Goal: Task Accomplishment & Management: Complete application form

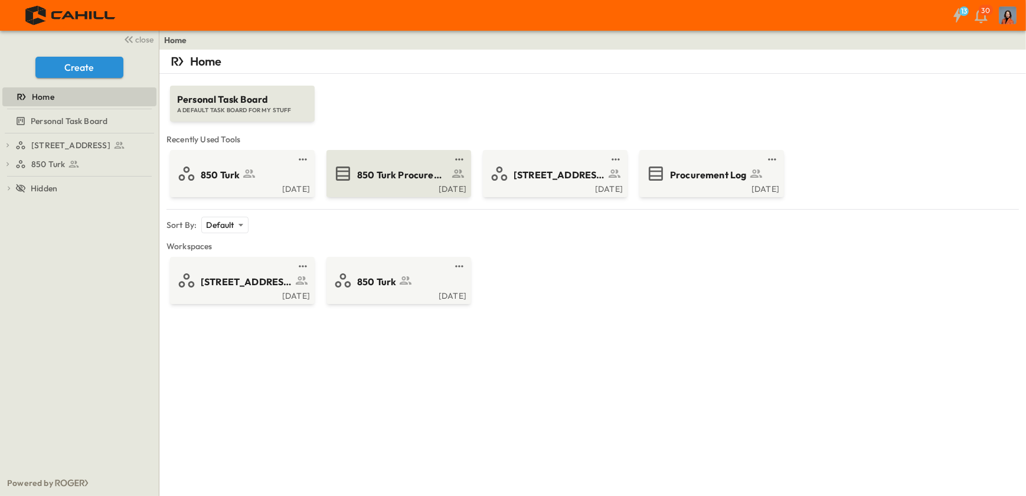
click at [403, 167] on div "850 Turk Procurement Log" at bounding box center [414, 174] width 115 height 16
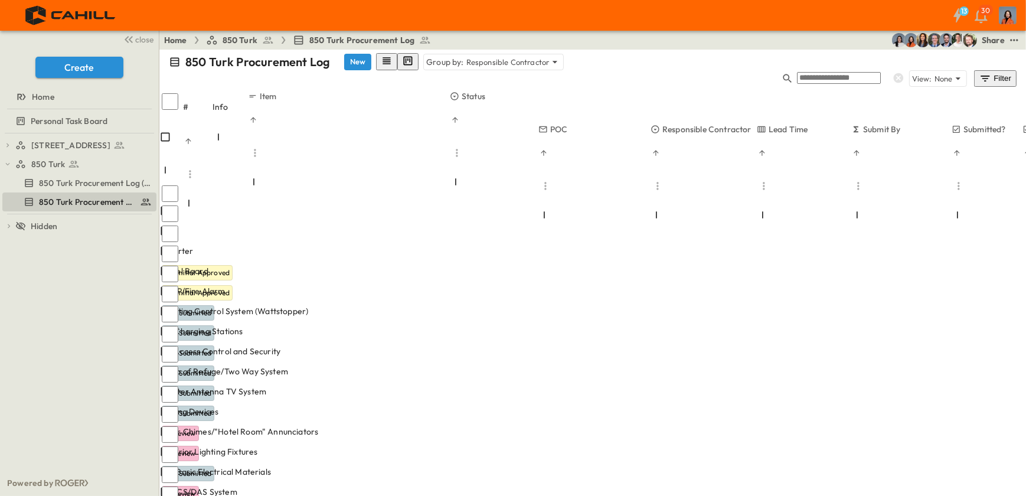
scroll to position [107, 0]
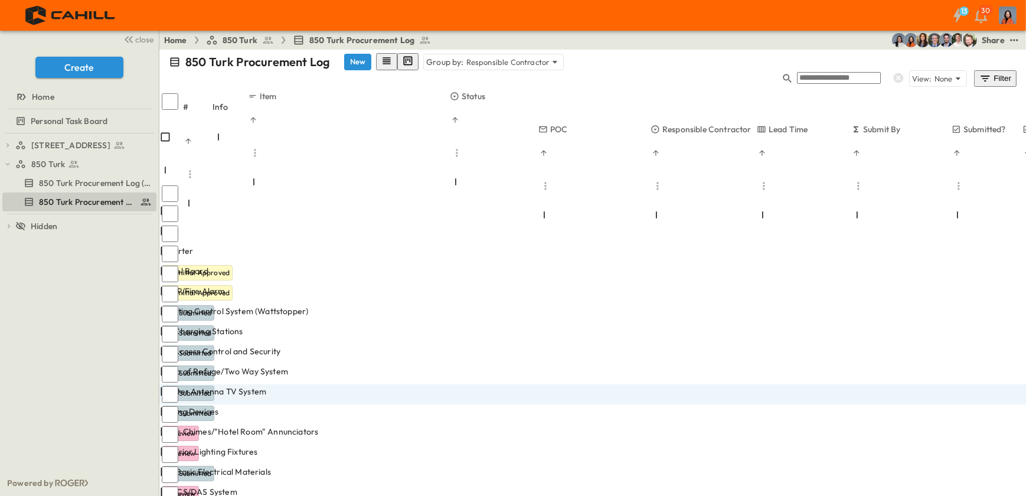
type input "**"
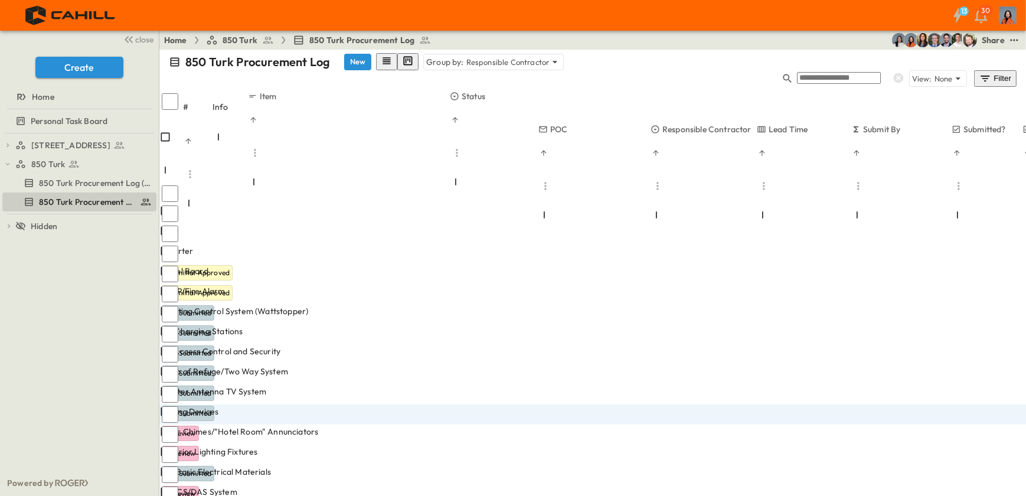
type input "*"
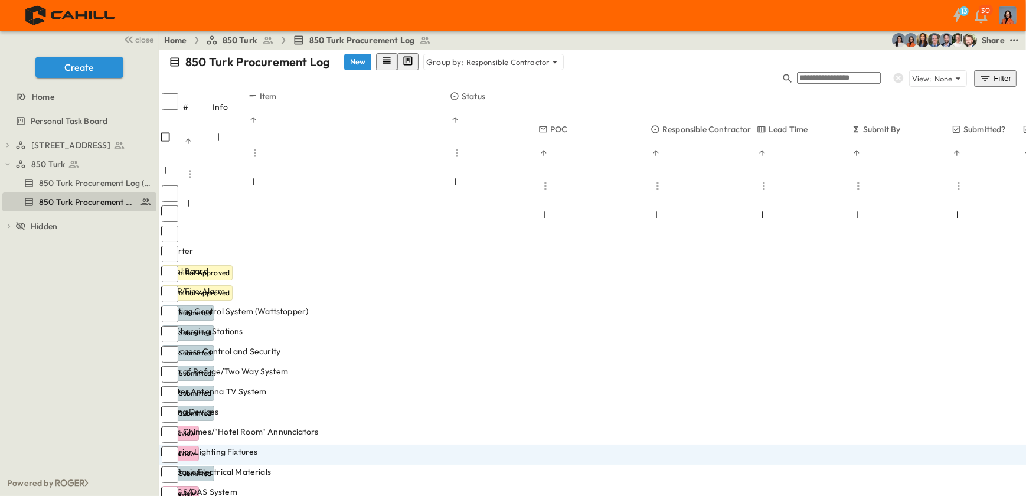
type input "*"
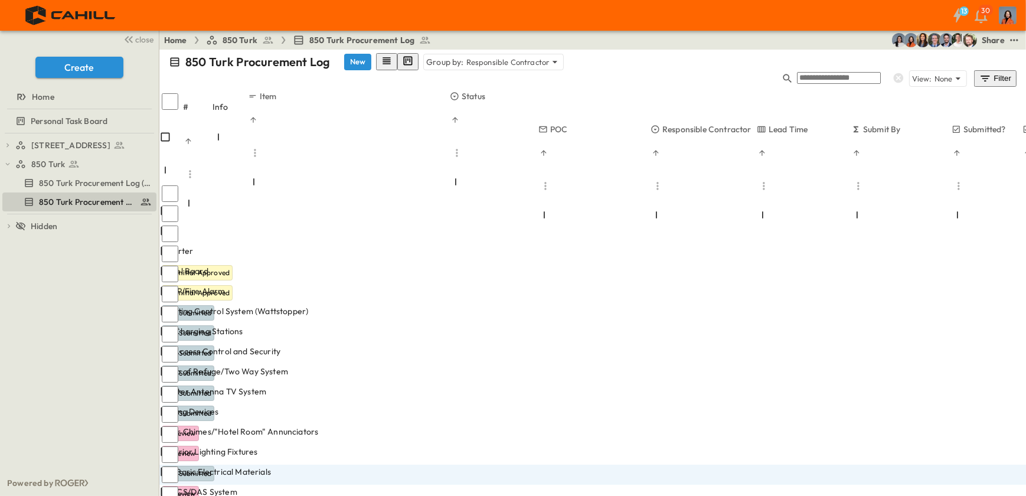
type input "*"
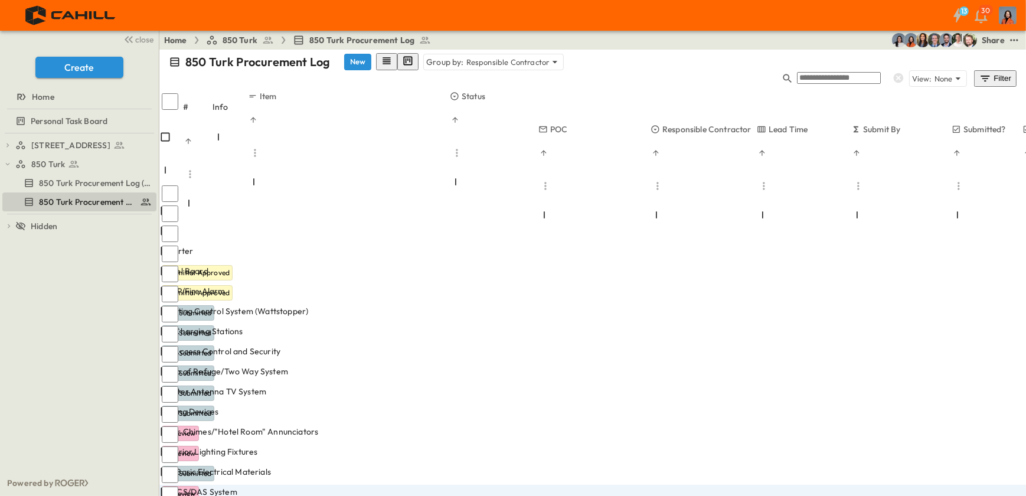
type input "*"
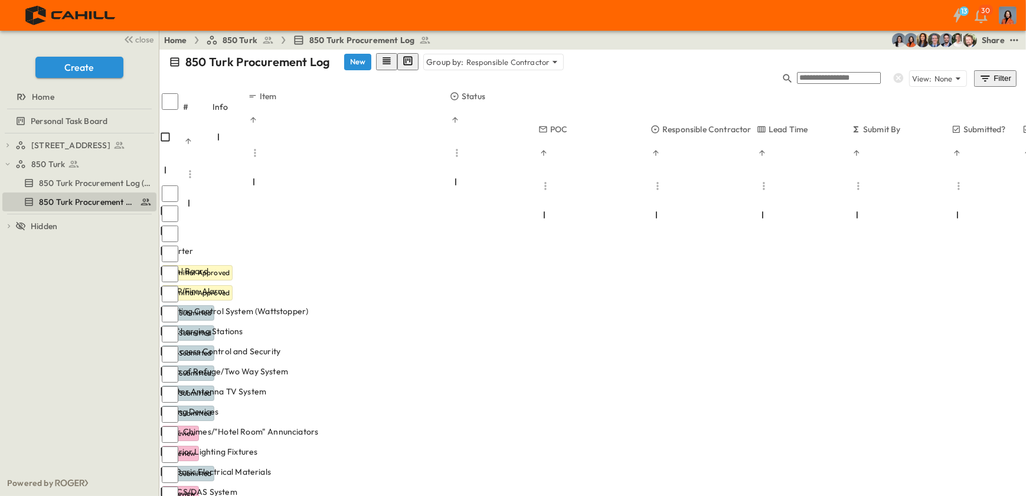
type input "*"
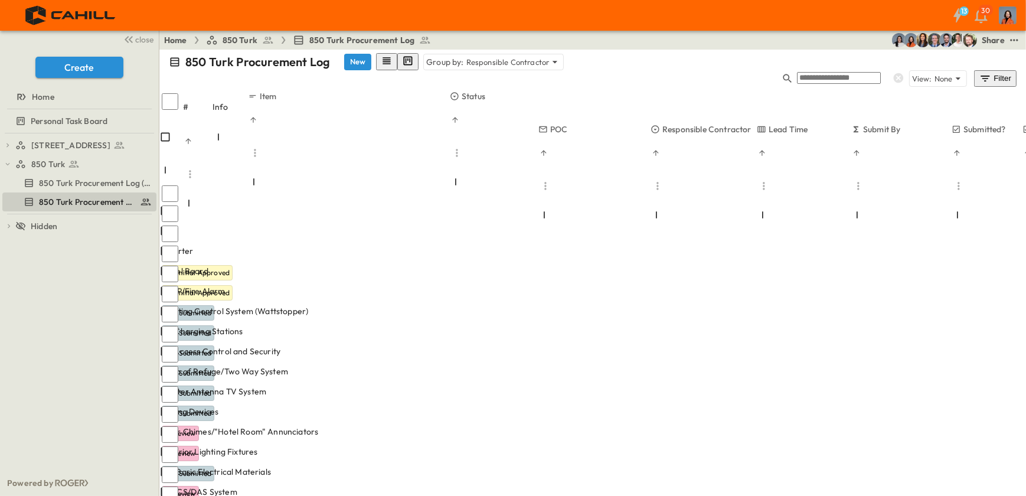
type input "*"
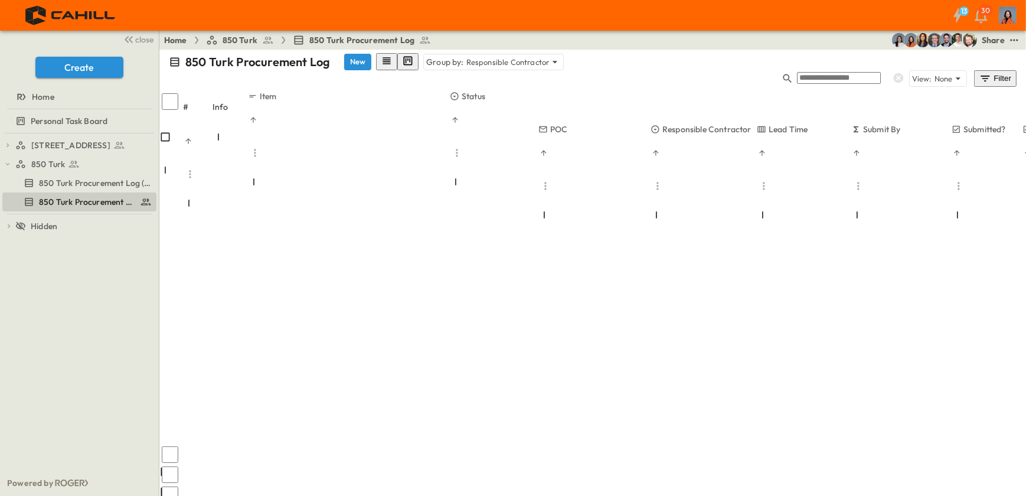
scroll to position [376, 0]
type input "*"
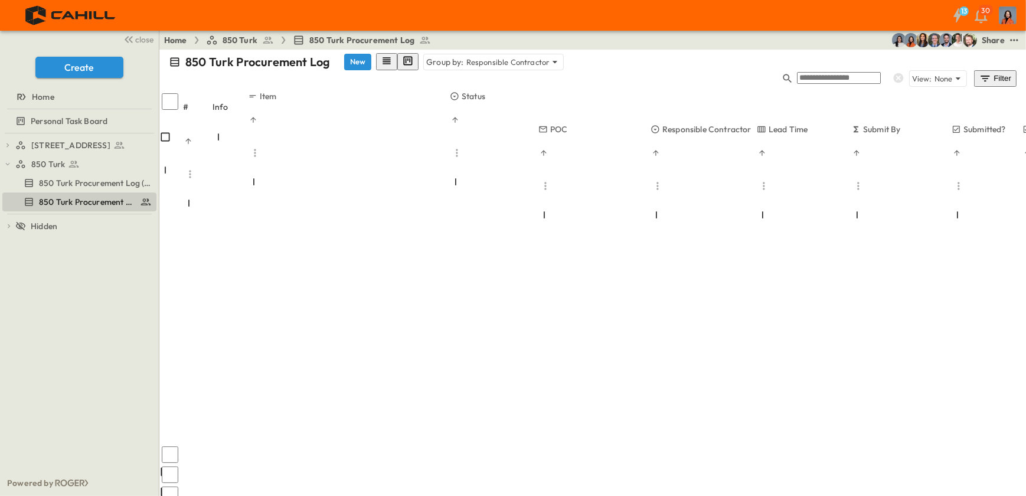
type input "*"
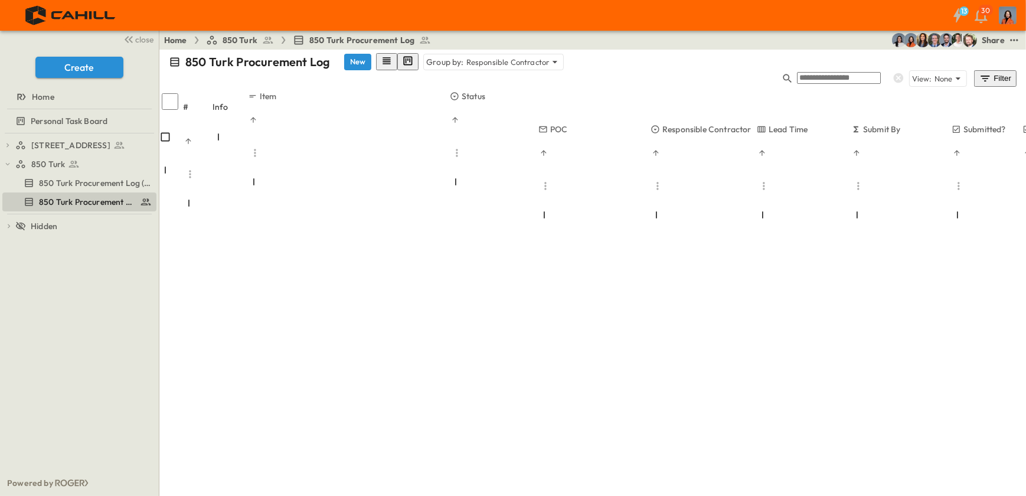
type input "*"
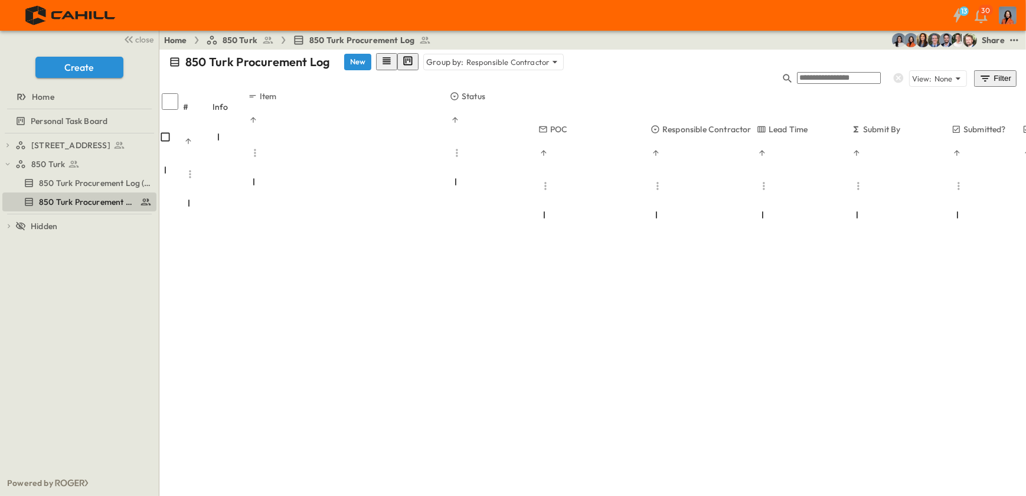
type input "*"
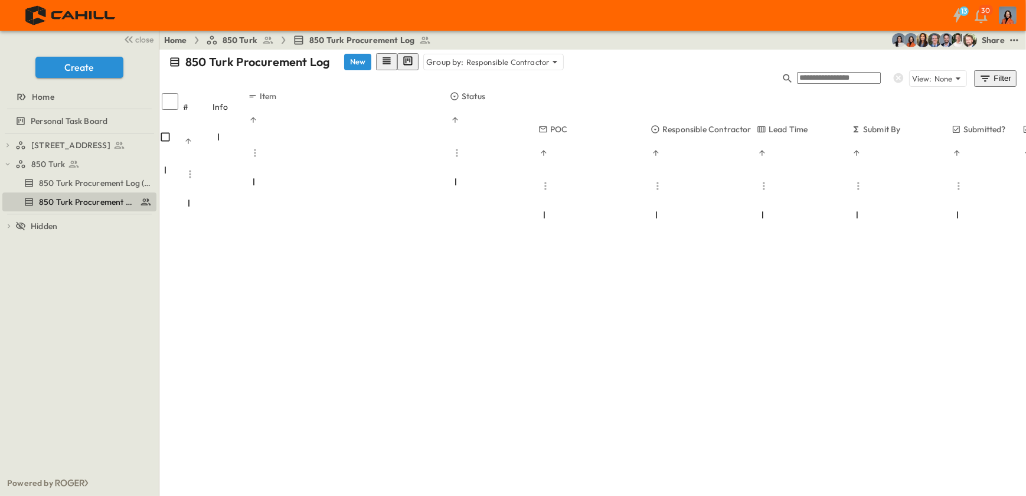
type input "*"
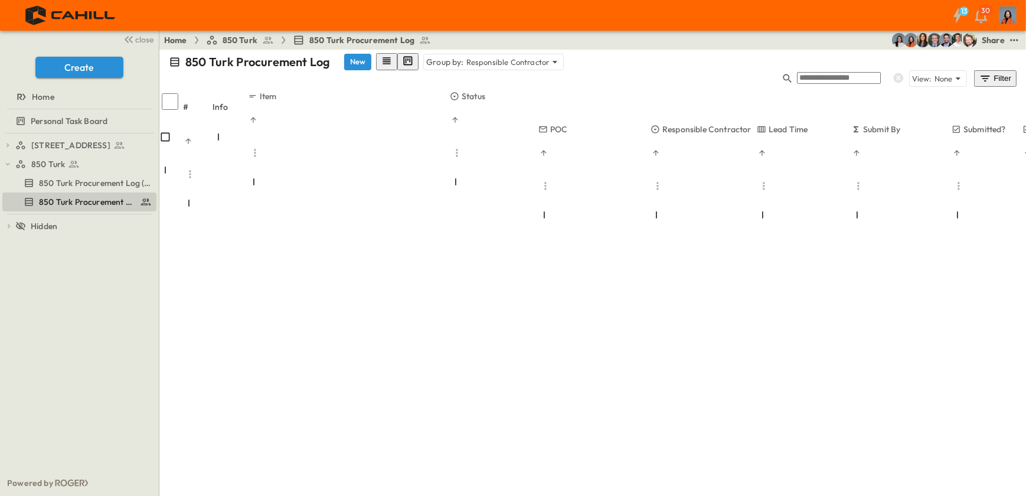
type input "*"
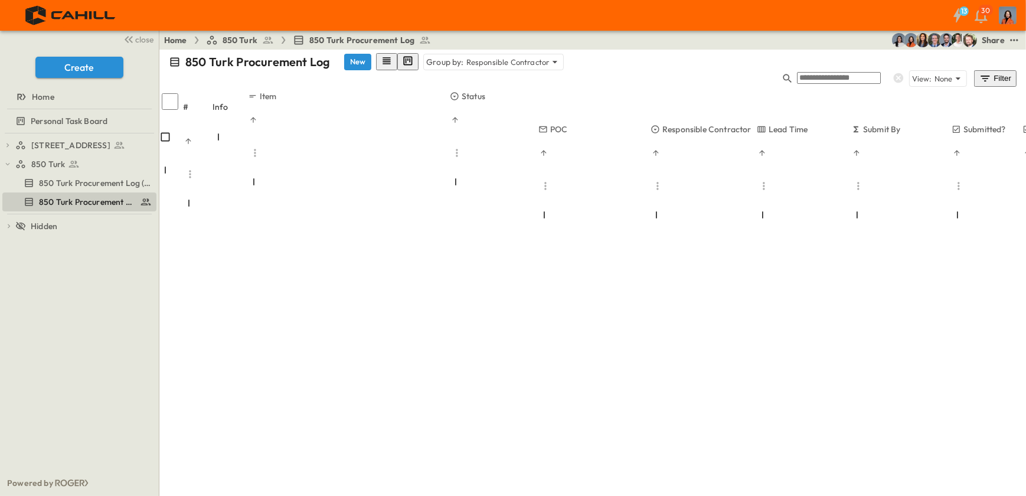
click at [55, 142] on span "[STREET_ADDRESS]" at bounding box center [70, 145] width 79 height 12
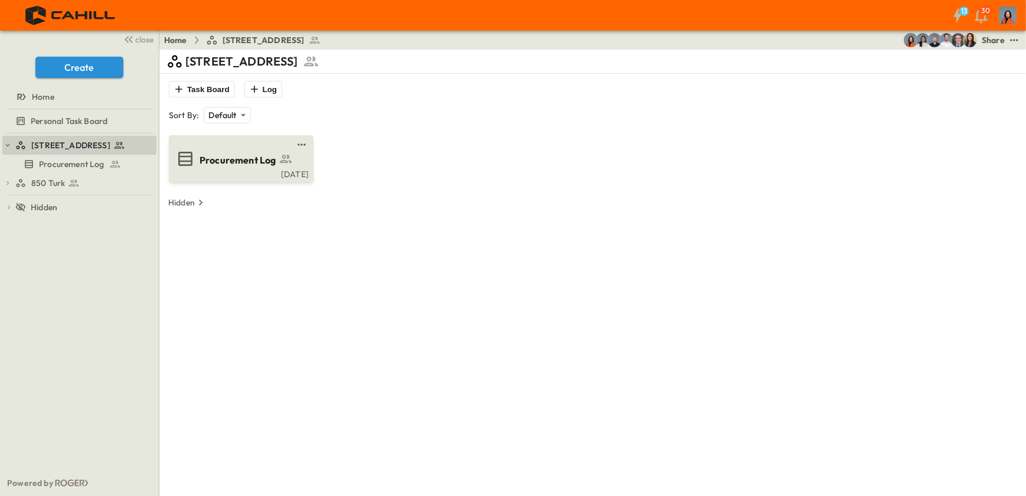
click at [255, 156] on span "Procurement Log" at bounding box center [238, 161] width 77 height 14
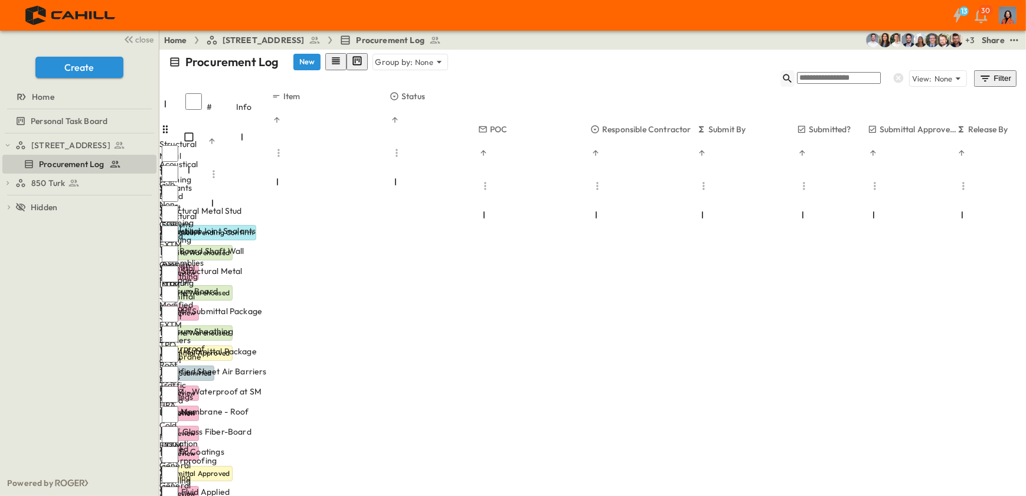
click at [792, 74] on icon "button" at bounding box center [787, 78] width 9 height 9
type input "******"
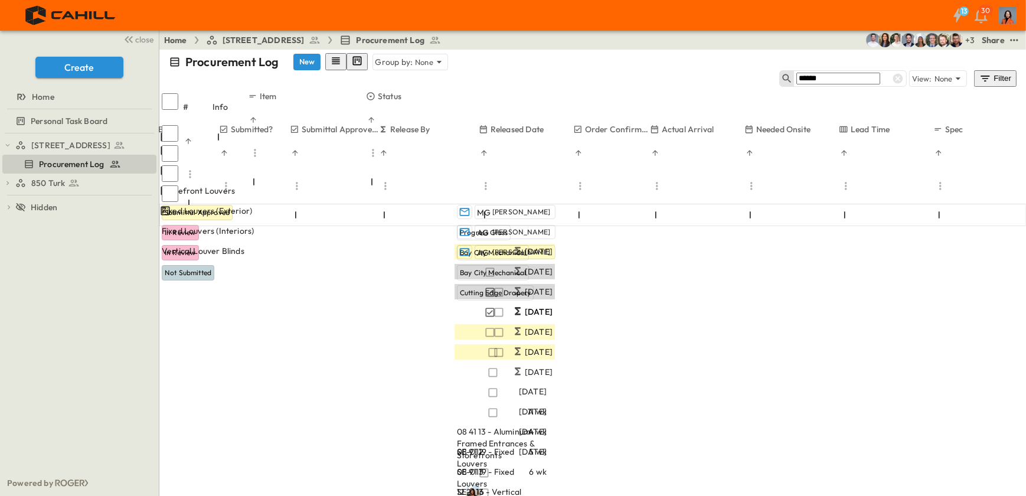
scroll to position [0, 555]
click at [47, 181] on span "850 Turk" at bounding box center [48, 183] width 34 height 12
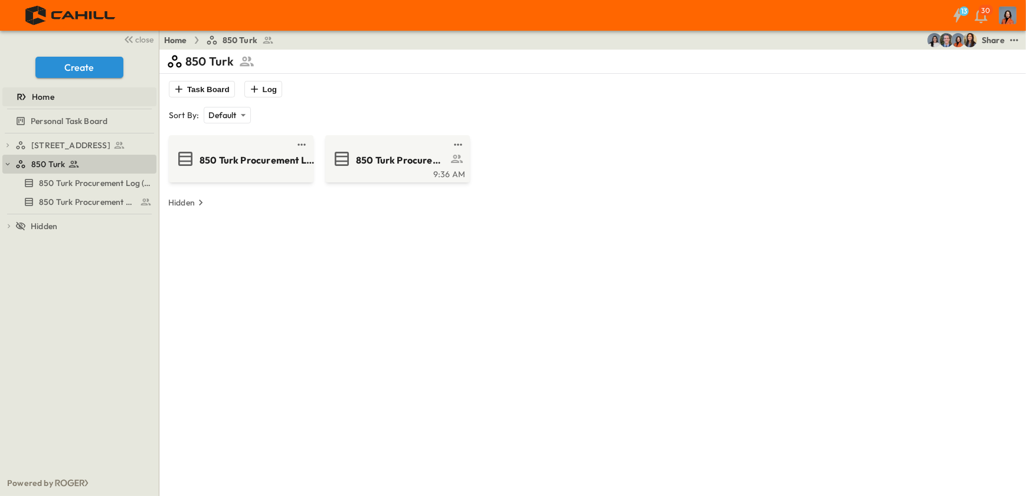
click at [38, 96] on span "Home" at bounding box center [43, 97] width 22 height 12
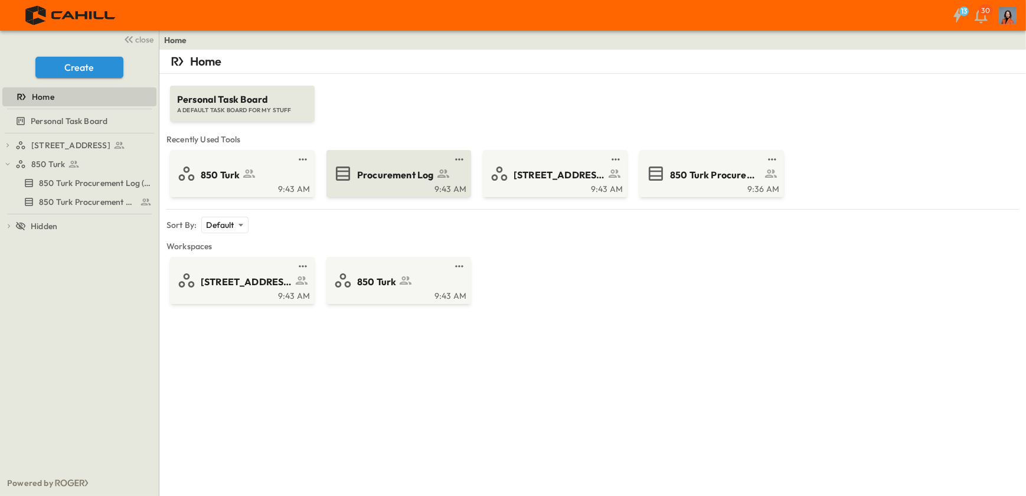
click at [386, 172] on span "Procurement Log" at bounding box center [395, 175] width 77 height 14
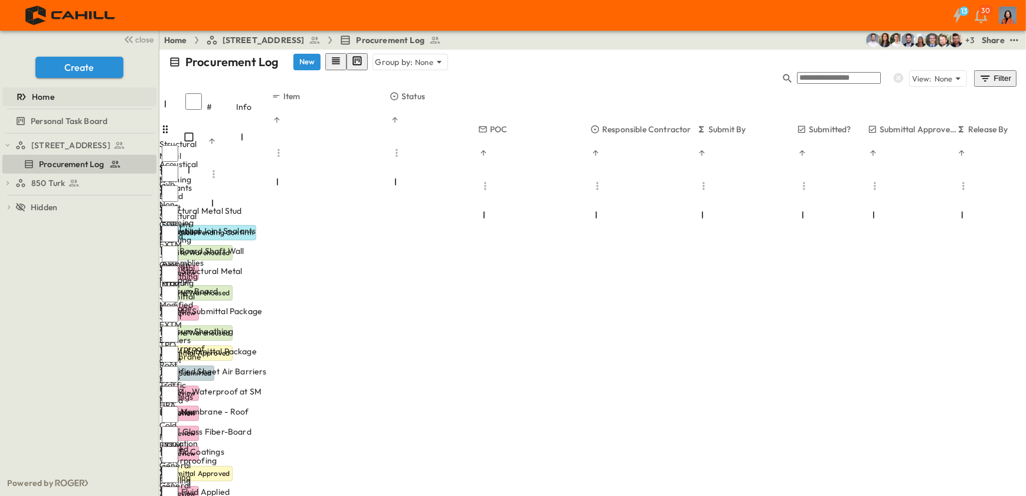
click at [36, 97] on span "Home" at bounding box center [43, 97] width 22 height 12
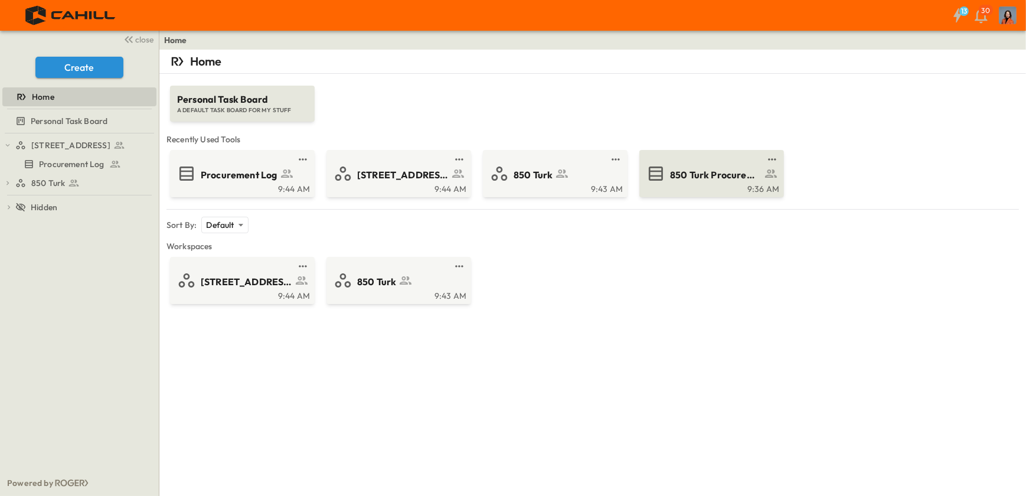
click at [681, 175] on span "850 Turk Procurement Log" at bounding box center [716, 175] width 92 height 14
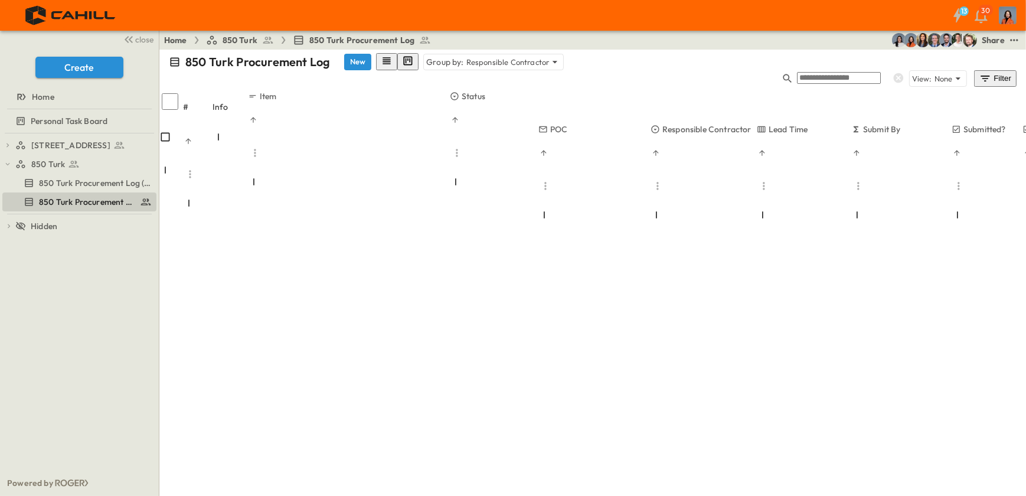
scroll to position [1234, 0]
type input "*"
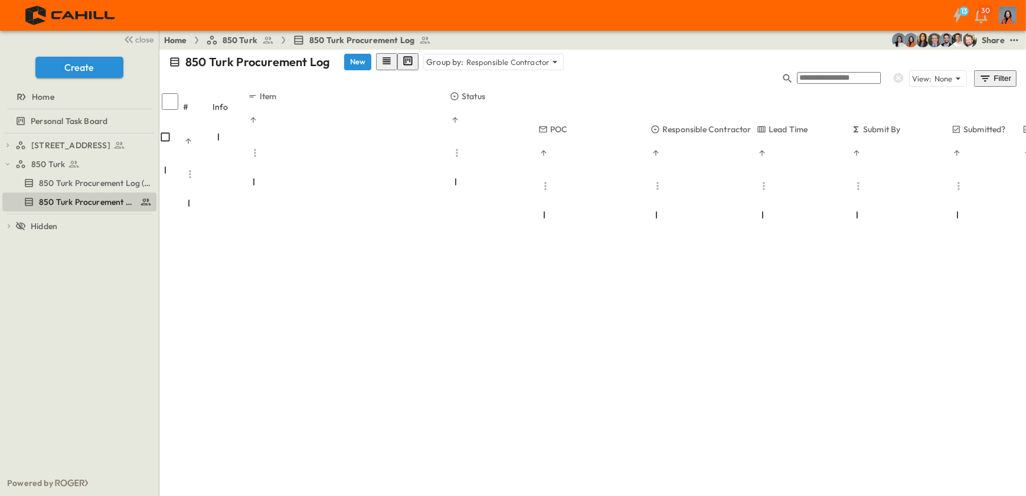
type input "*"
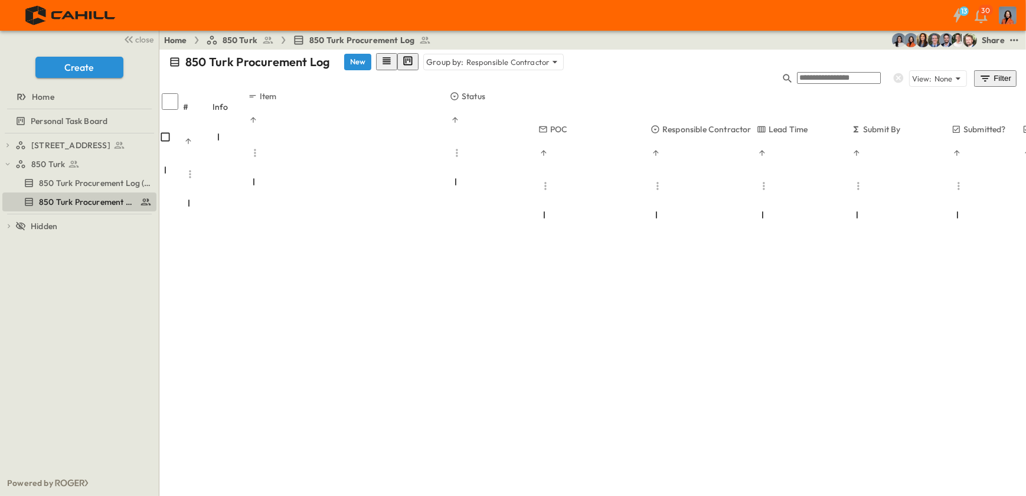
type input "*"
drag, startPoint x: 826, startPoint y: 259, endPoint x: 824, endPoint y: 276, distance: 16.7
type input "*"
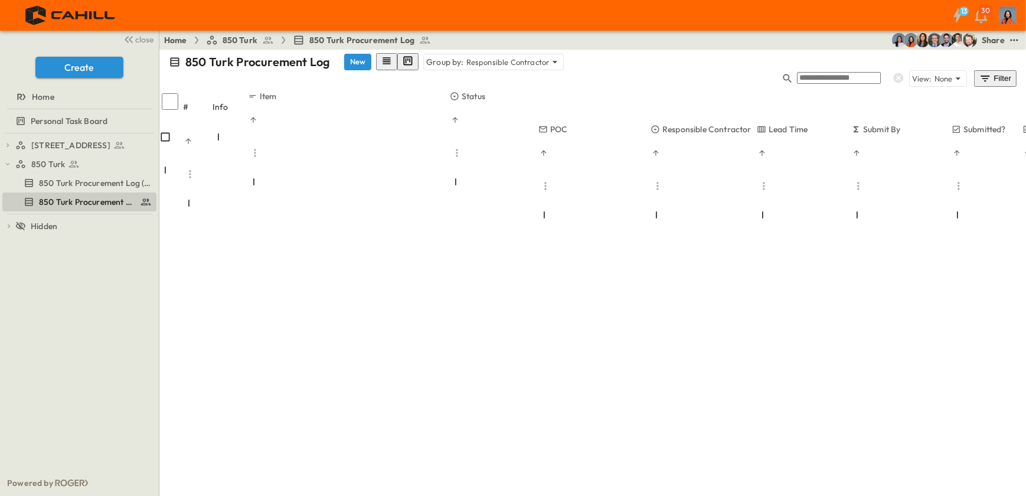
type input "*"
drag, startPoint x: 830, startPoint y: 316, endPoint x: 711, endPoint y: 276, distance: 125.9
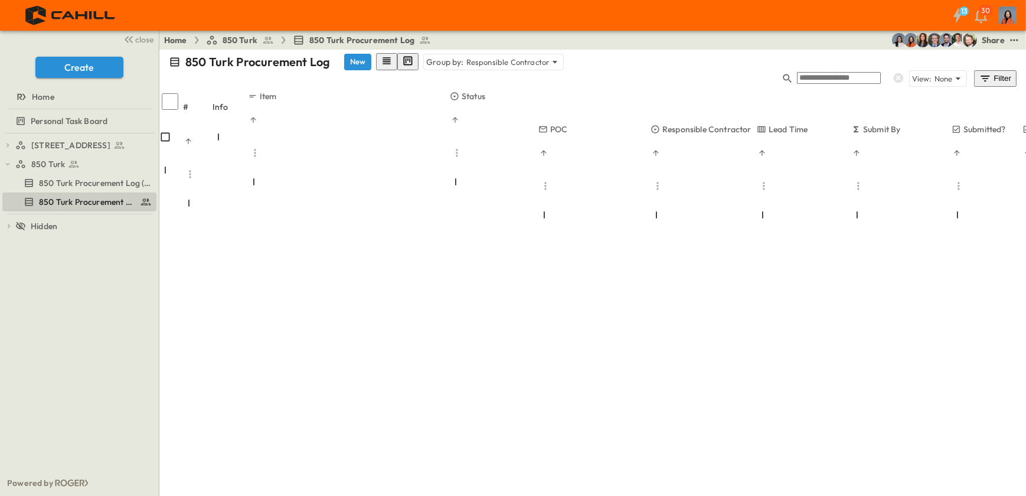
scroll to position [2147, 0]
type input "*"
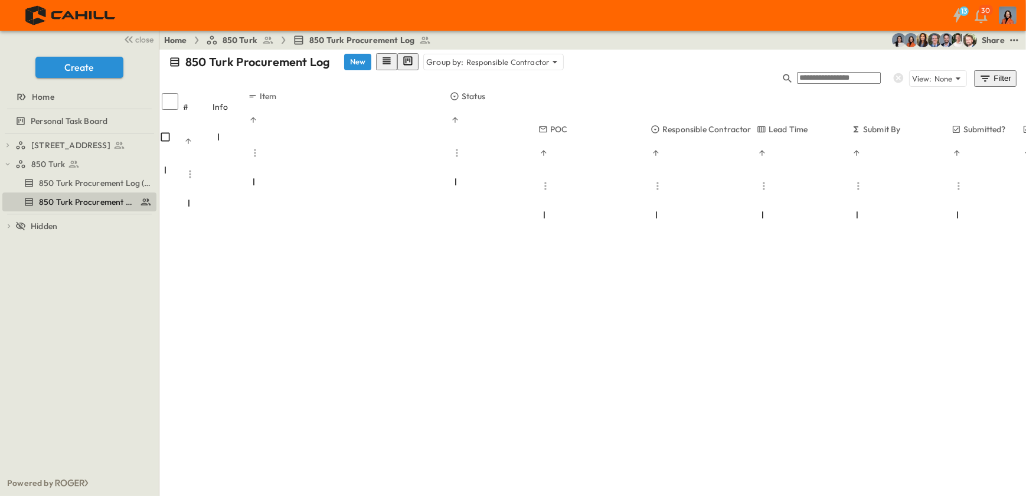
scroll to position [2255, 0]
type input "*"
click at [32, 99] on span "Home" at bounding box center [43, 97] width 22 height 12
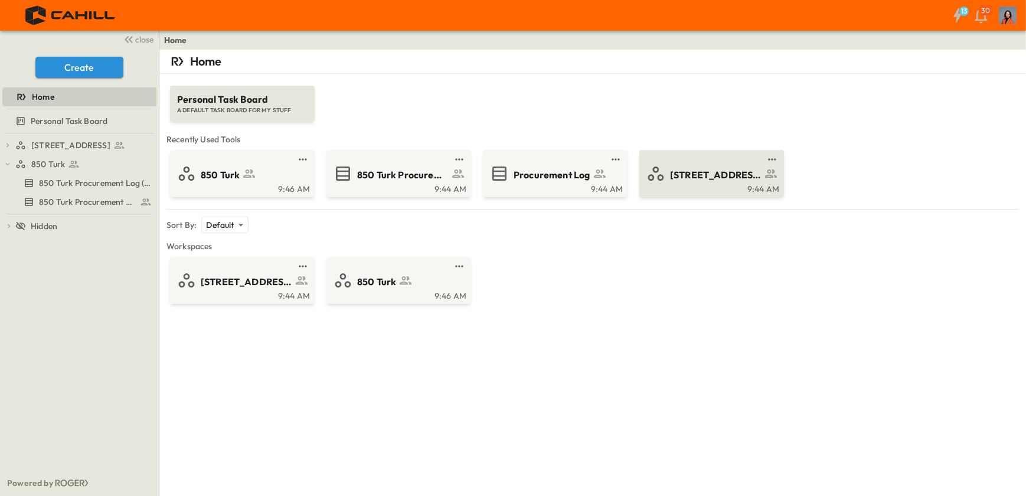
click at [708, 171] on span "[STREET_ADDRESS]" at bounding box center [716, 175] width 92 height 14
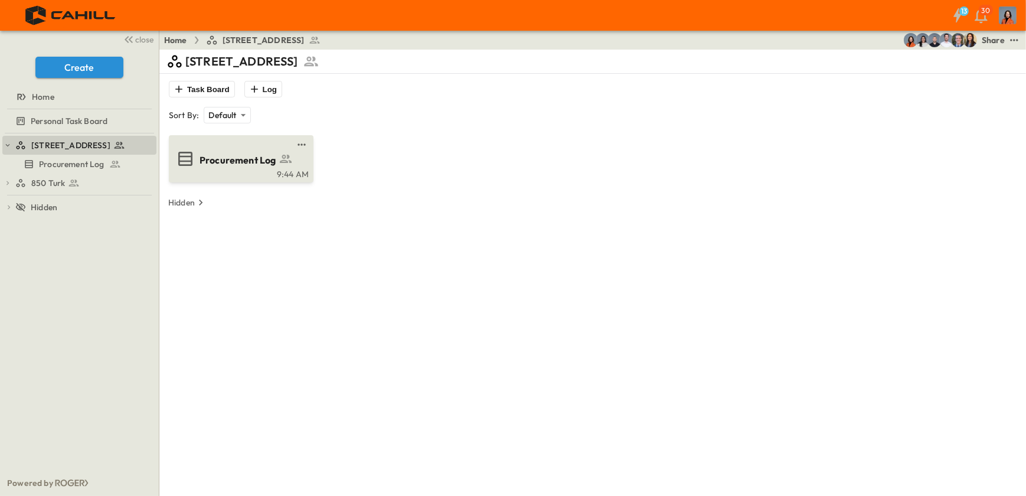
click at [258, 161] on span "Procurement Log" at bounding box center [238, 161] width 77 height 14
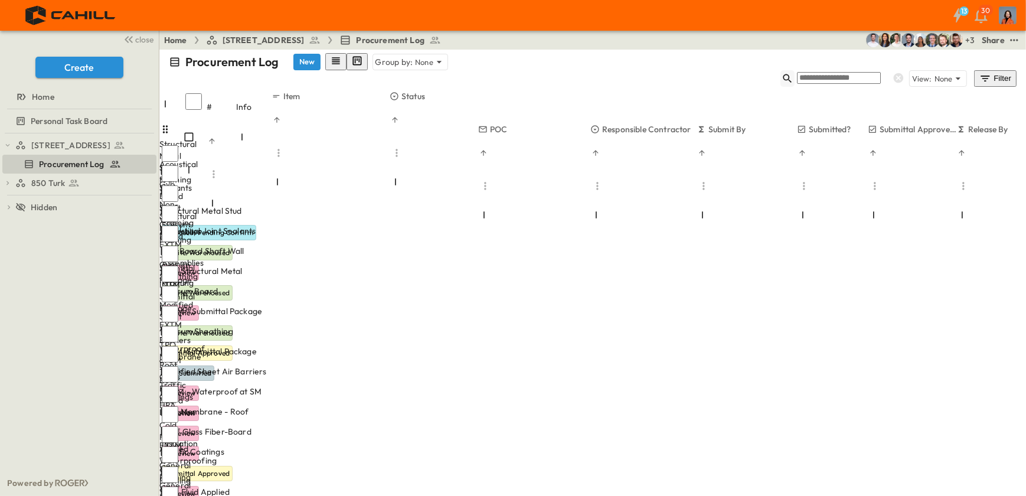
drag, startPoint x: 898, startPoint y: 61, endPoint x: 892, endPoint y: 63, distance: 6.9
click at [794, 73] on icon "button" at bounding box center [788, 79] width 12 height 12
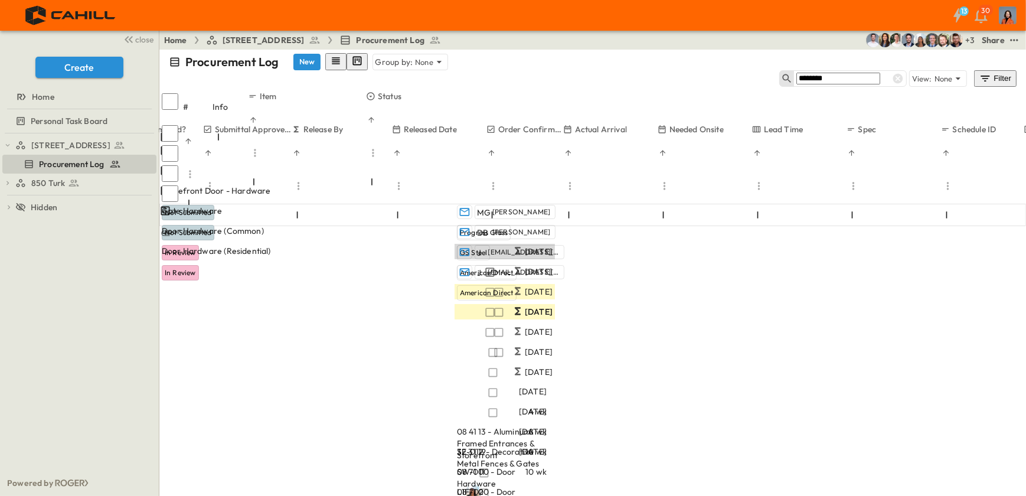
scroll to position [0, 641]
type input "********"
click at [27, 94] on icon at bounding box center [21, 97] width 12 height 12
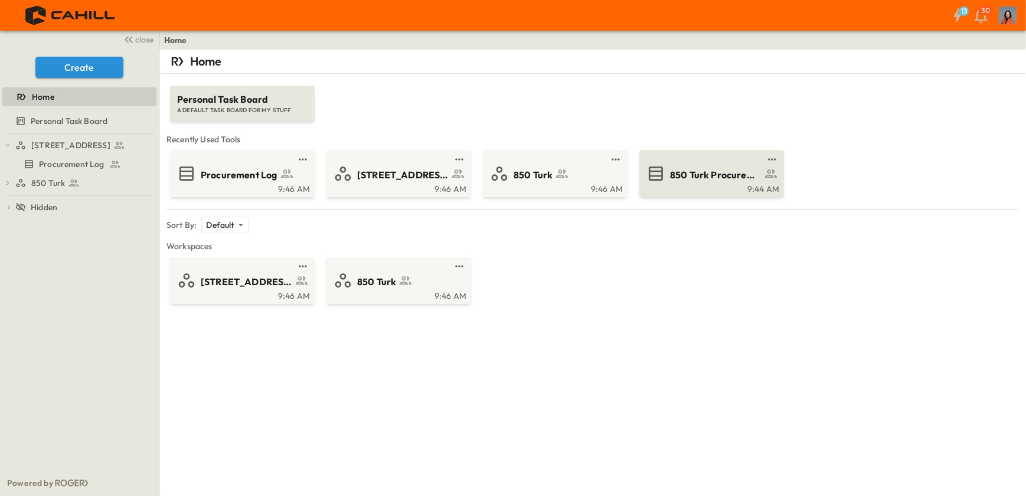
click at [714, 172] on span "850 Turk Procurement Log" at bounding box center [716, 175] width 92 height 14
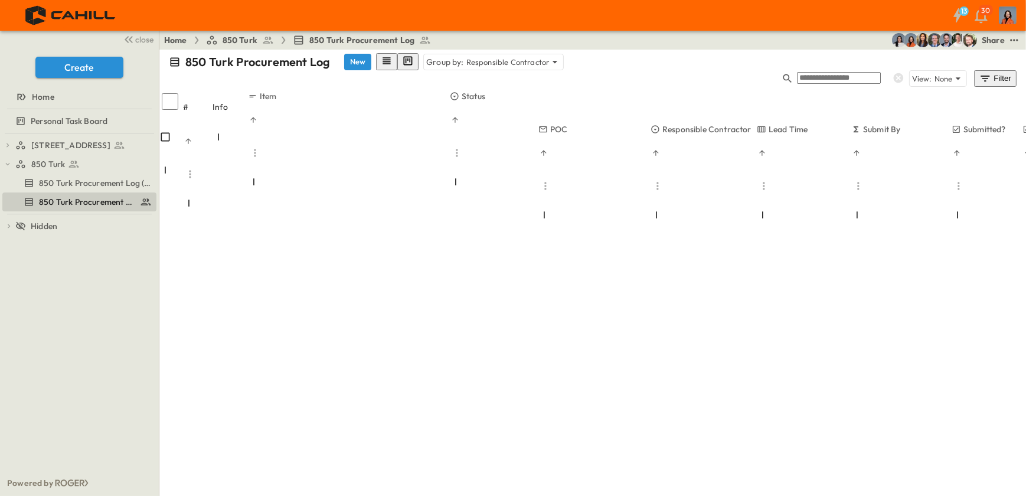
scroll to position [2255, 0]
type input "**"
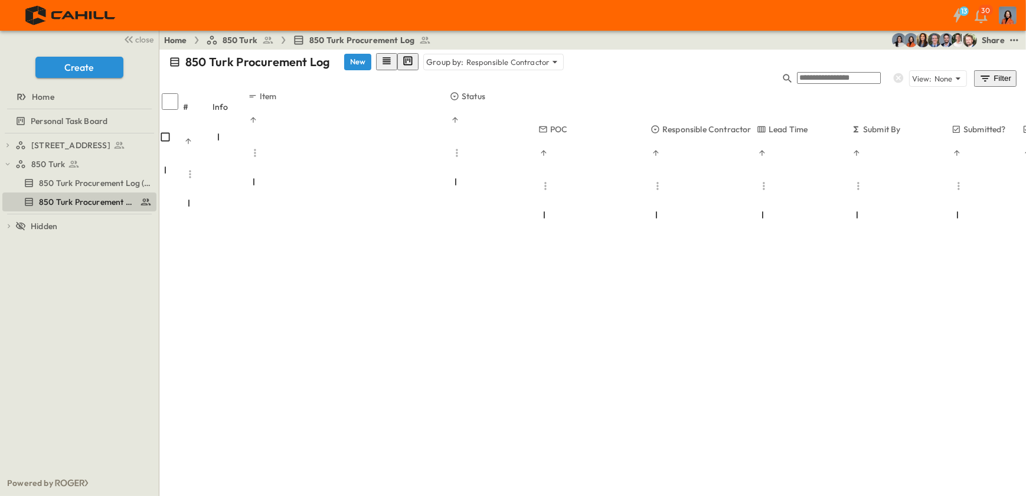
type input "*"
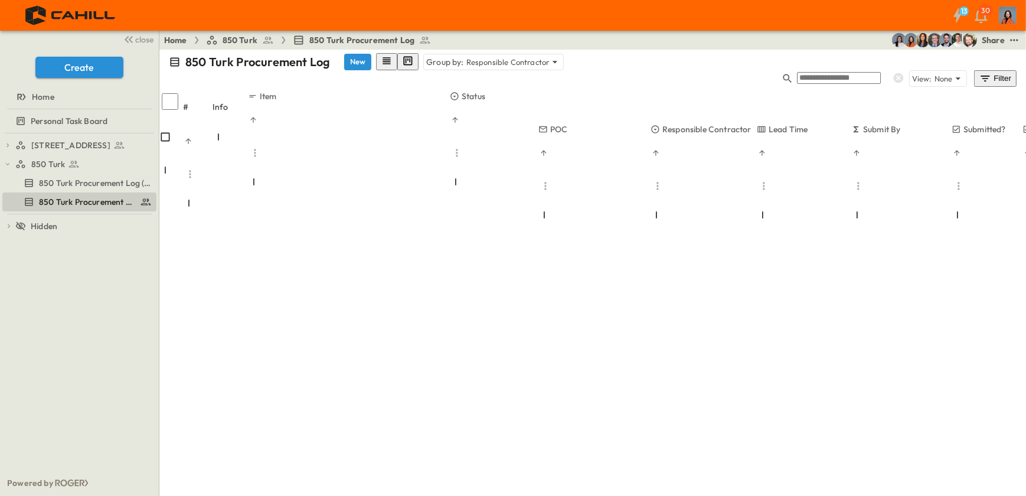
type input "*"
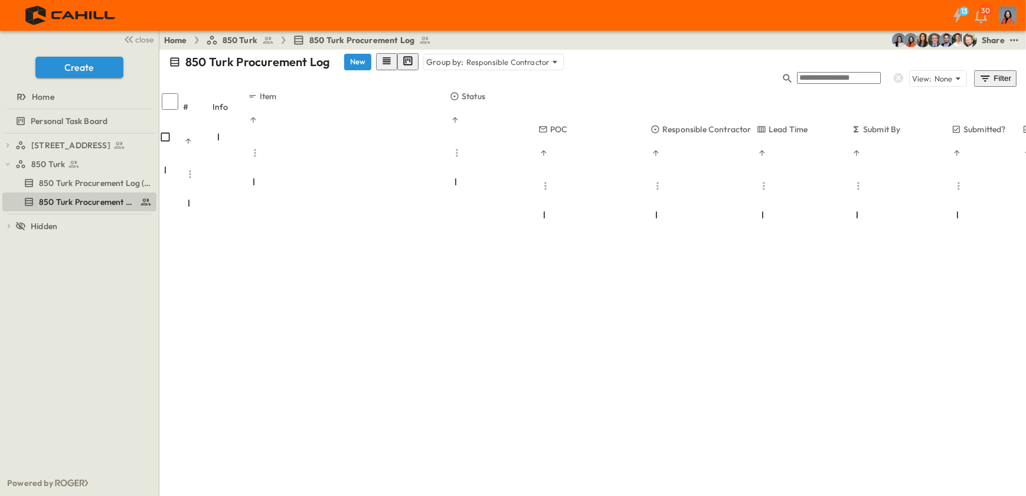
type input "*"
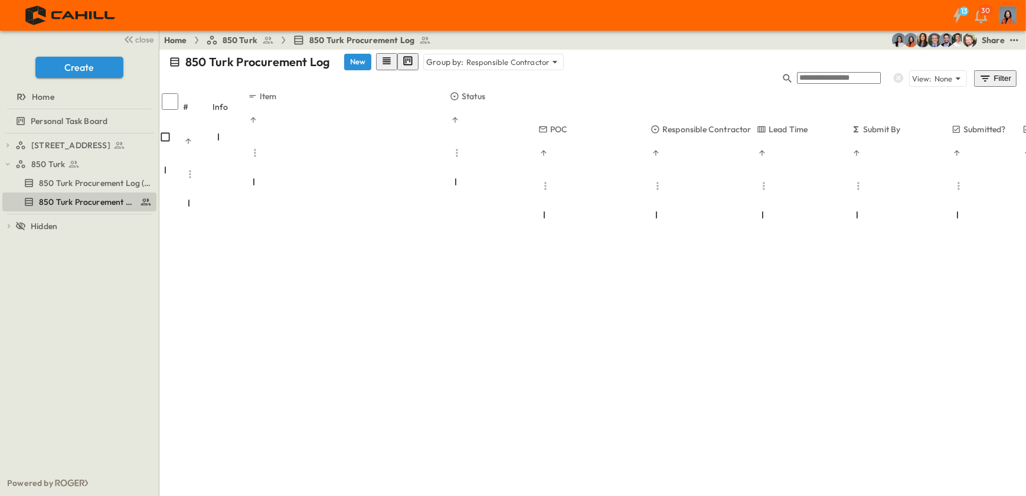
type input "*"
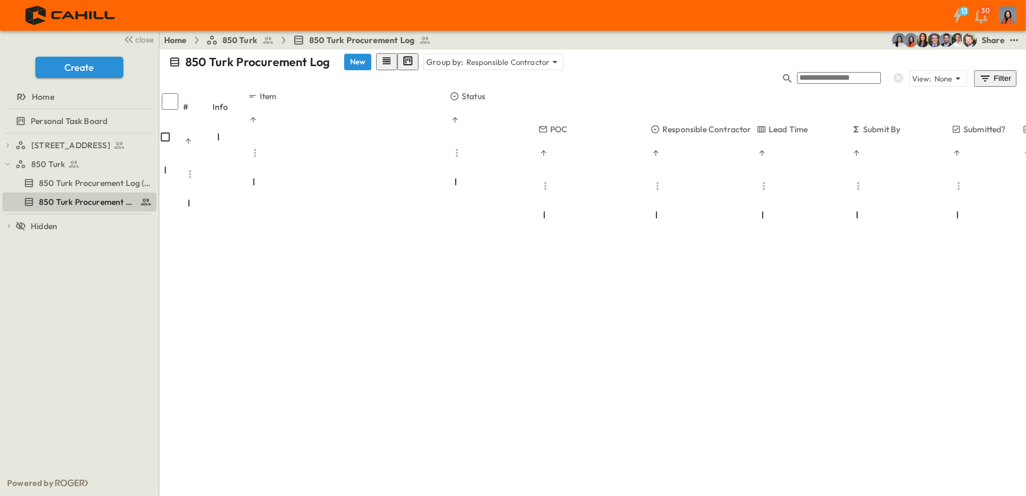
type input "*"
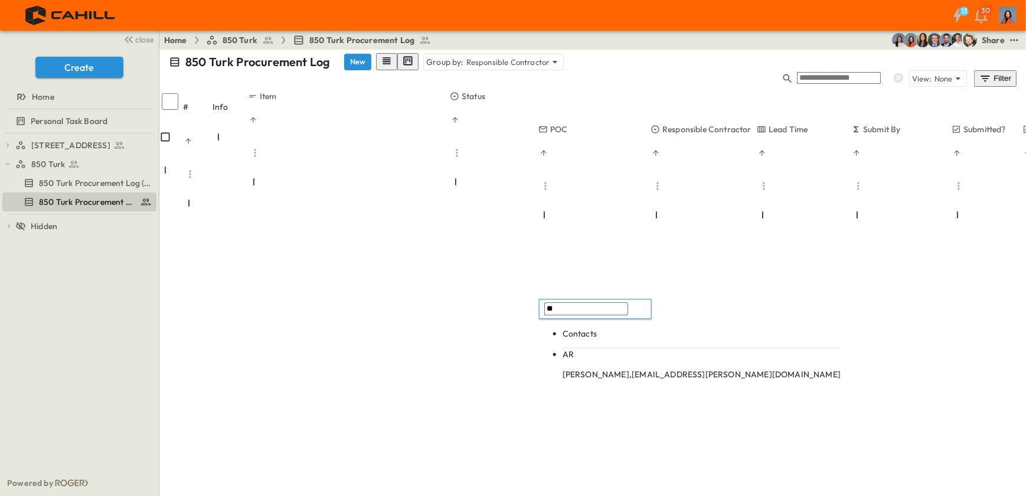
type input "*"
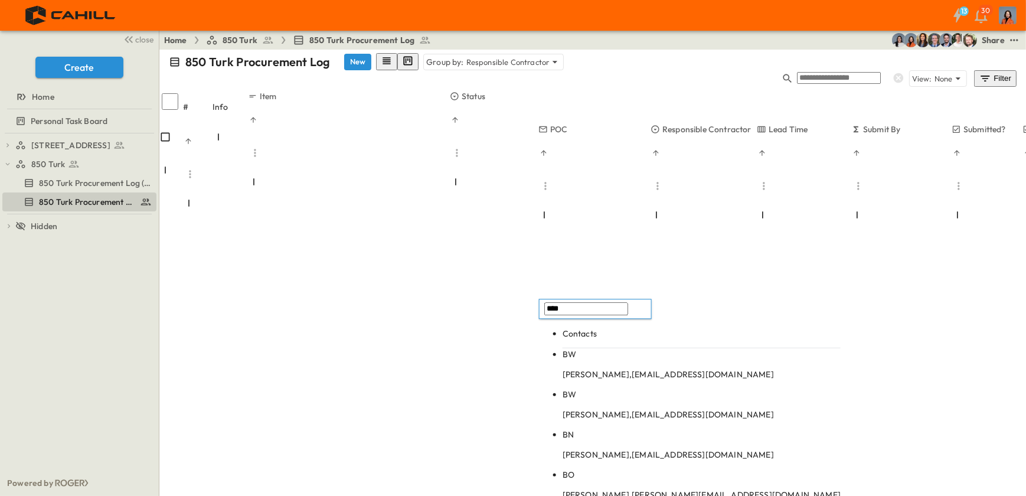
type input "****"
click at [607, 489] on p "[PERSON_NAME], [PERSON_NAME][EMAIL_ADDRESS][DOMAIN_NAME]" at bounding box center [702, 495] width 278 height 12
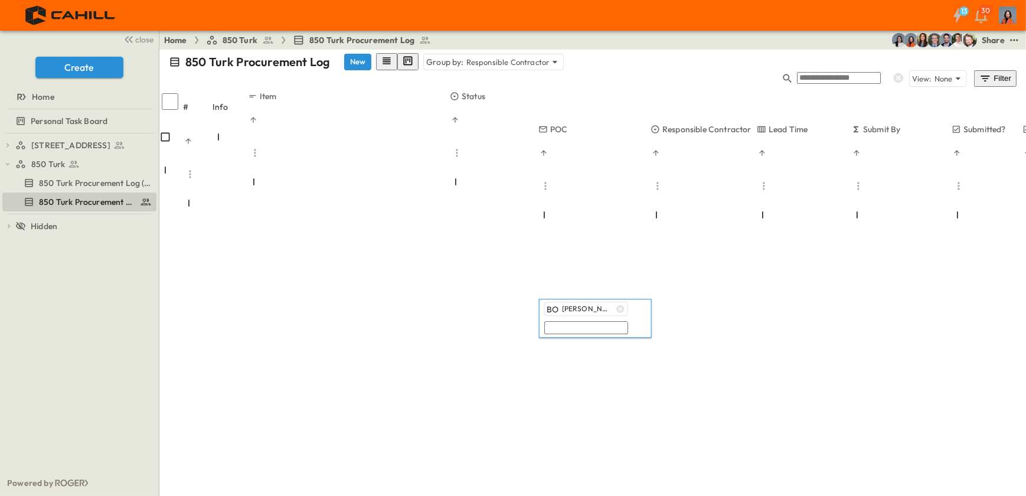
click at [34, 96] on span "Home" at bounding box center [43, 97] width 22 height 12
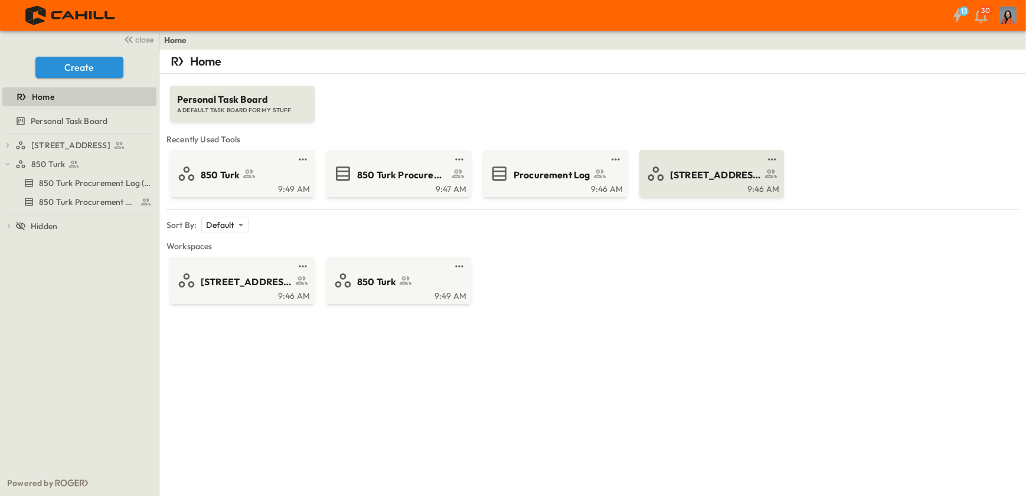
click at [698, 173] on span "[STREET_ADDRESS]" at bounding box center [716, 175] width 92 height 14
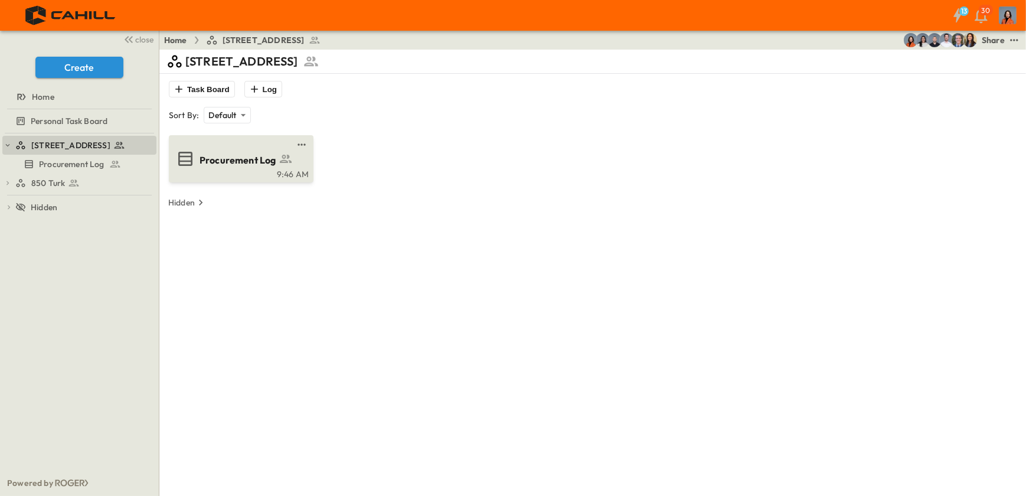
click at [224, 165] on span "Procurement Log" at bounding box center [238, 161] width 77 height 14
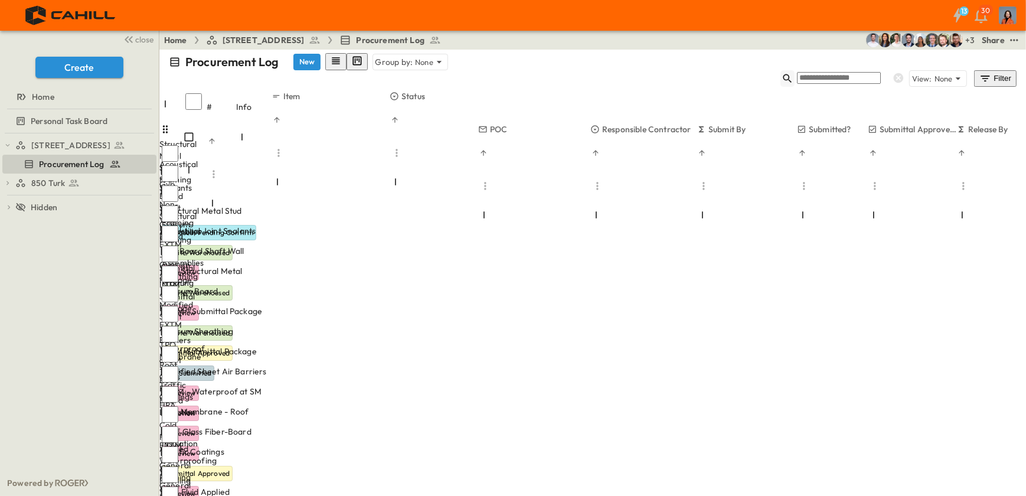
click at [794, 73] on icon "button" at bounding box center [788, 79] width 12 height 12
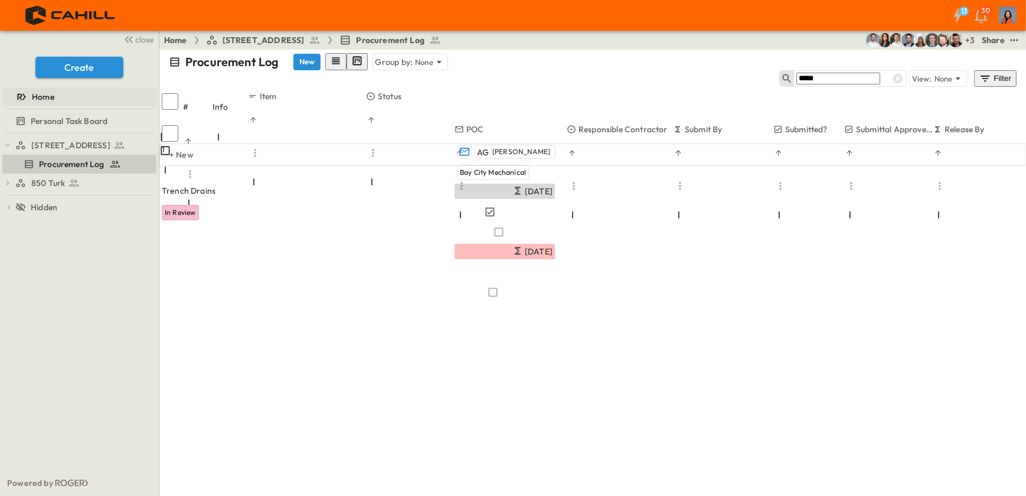
type input "*****"
click at [41, 98] on span "Home" at bounding box center [43, 97] width 22 height 12
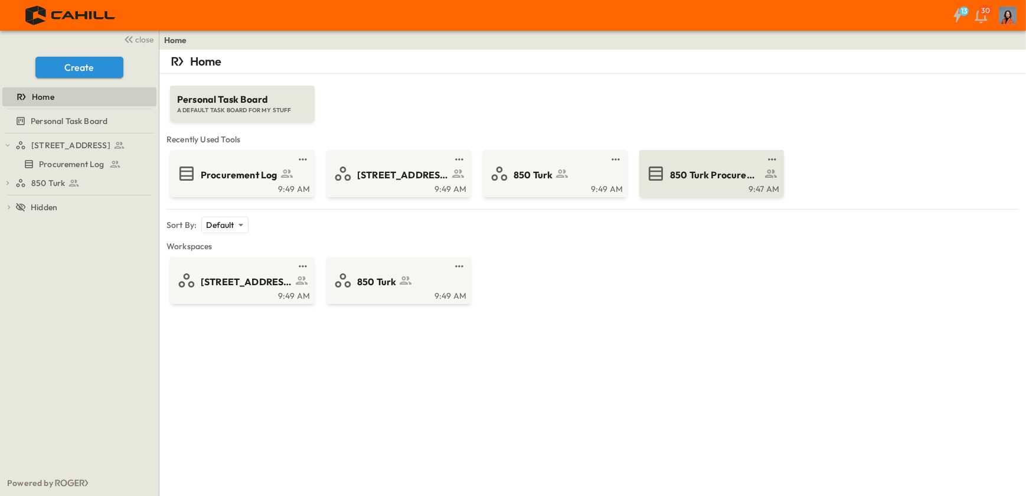
click at [738, 171] on span "850 Turk Procurement Log" at bounding box center [716, 175] width 92 height 14
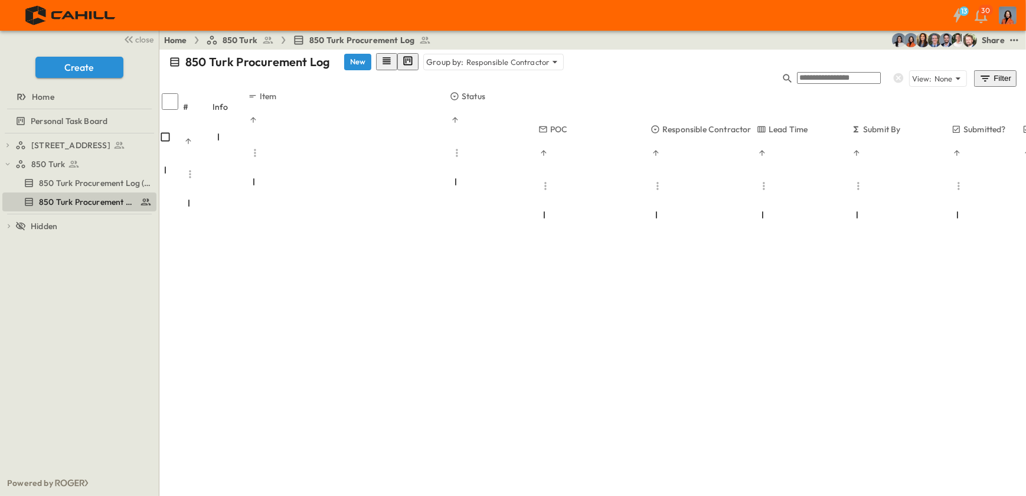
scroll to position [3738, 0]
type input "*"
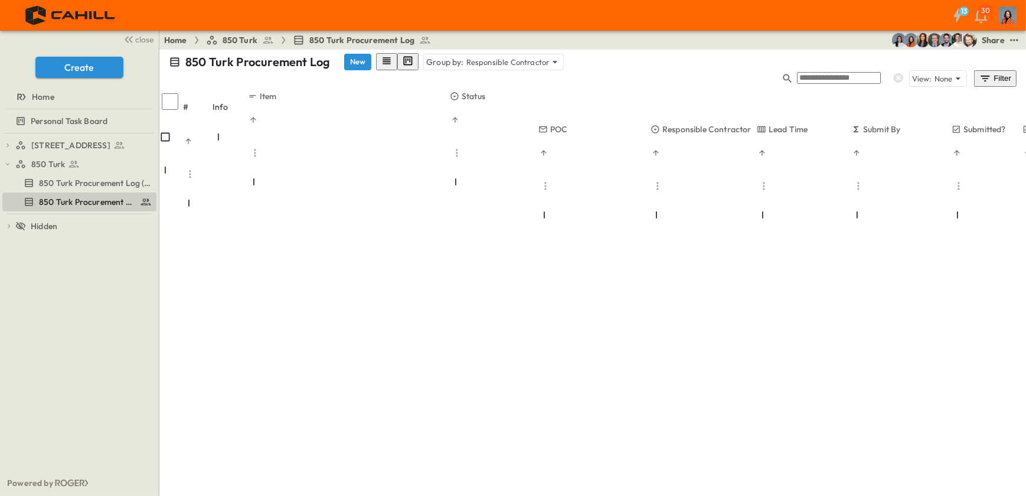
type input "*"
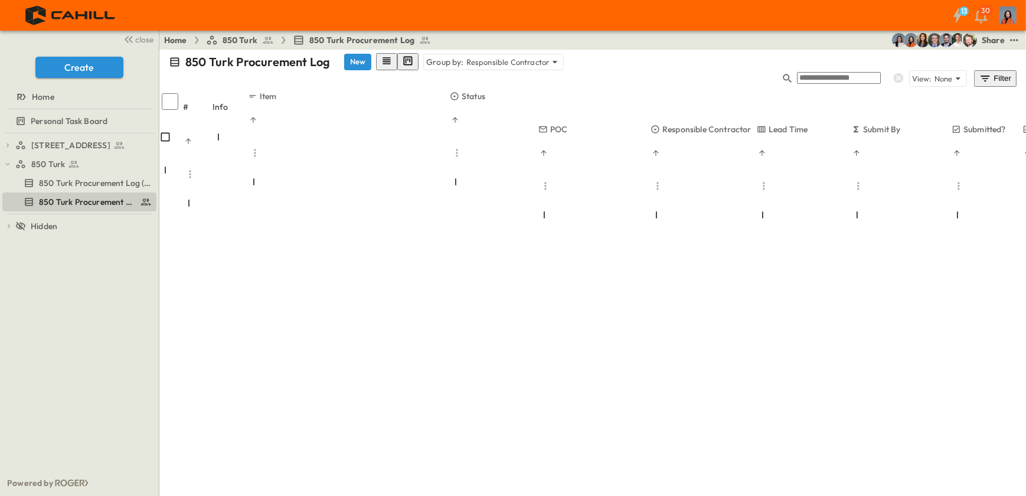
type input "*"
drag, startPoint x: 824, startPoint y: 337, endPoint x: 823, endPoint y: 354, distance: 16.6
type input "*"
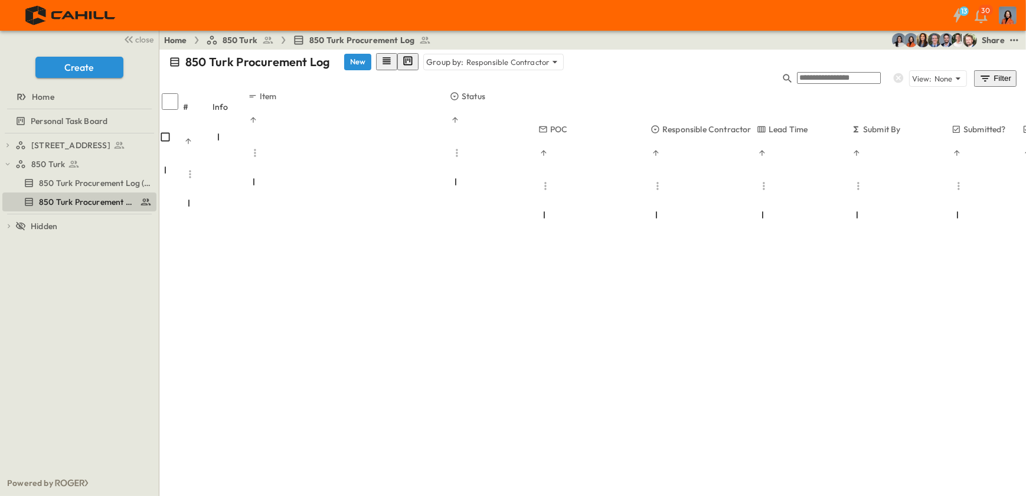
type input "*"
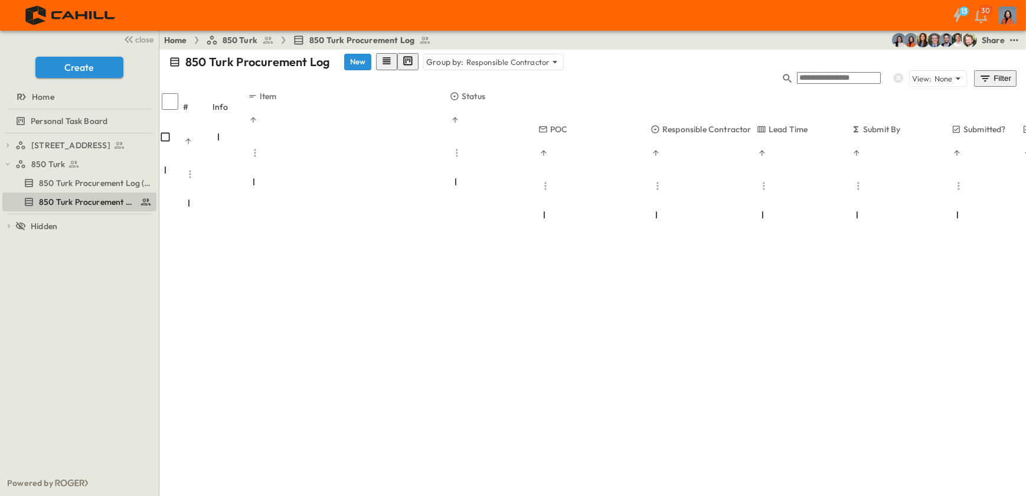
type input "*"
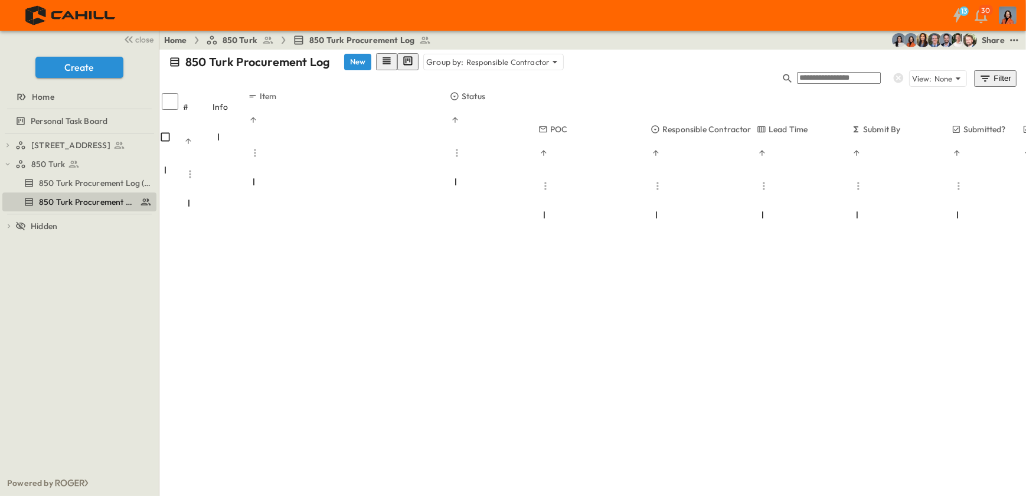
type input "*"
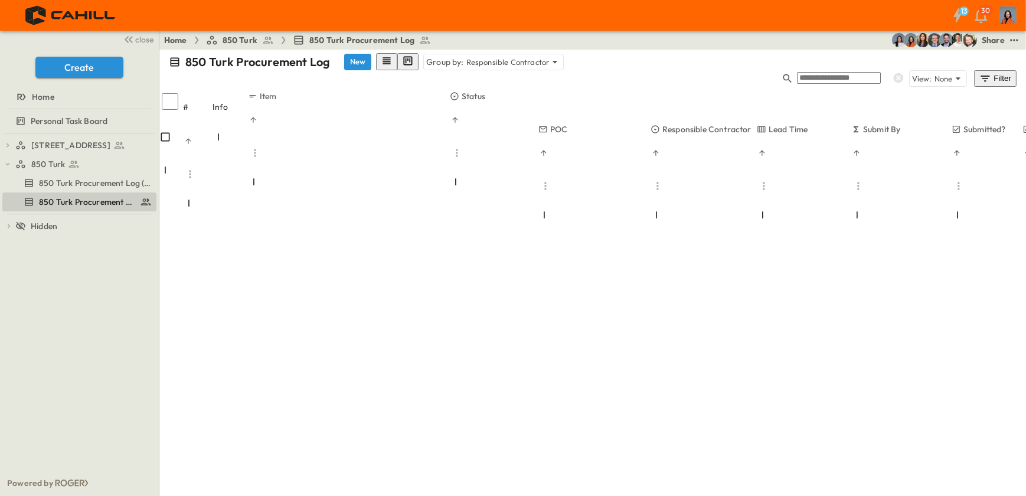
type input "*"
drag, startPoint x: 821, startPoint y: 356, endPoint x: 821, endPoint y: 377, distance: 20.7
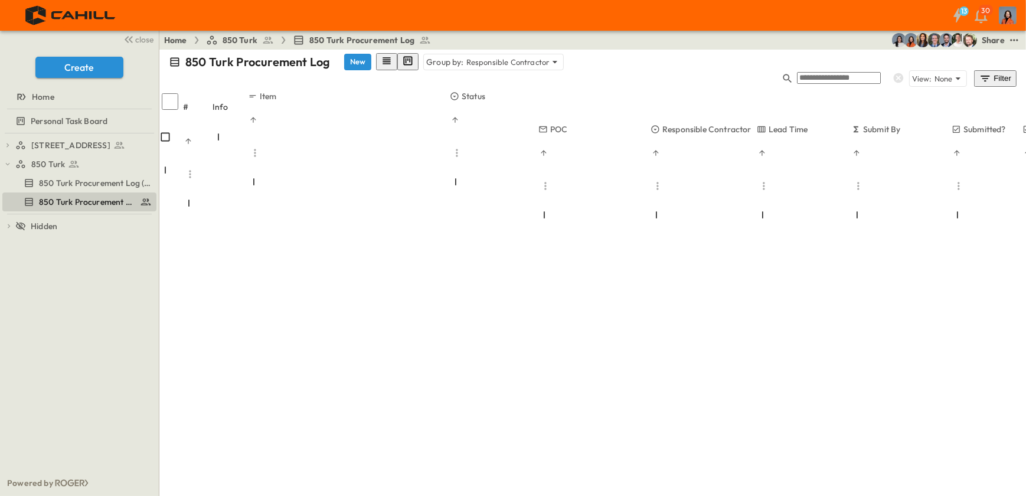
type input "*"
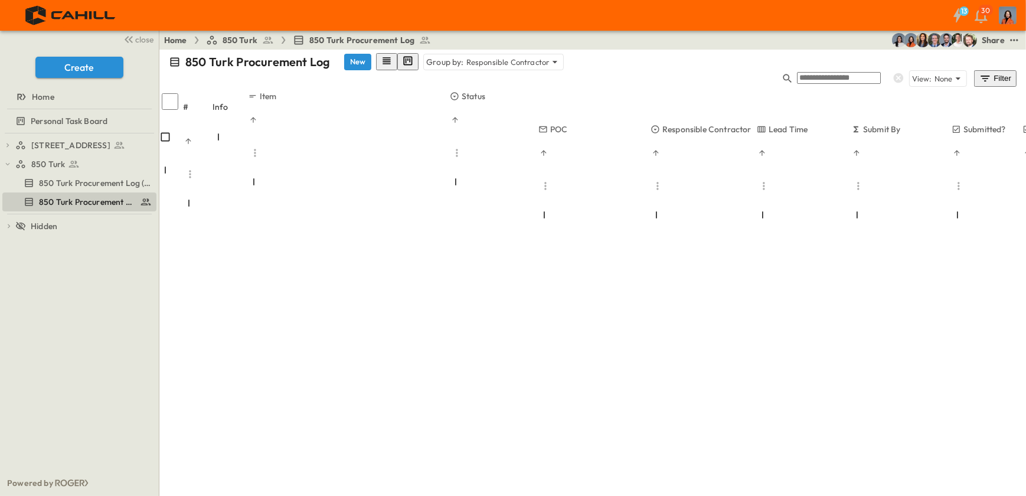
type input "*"
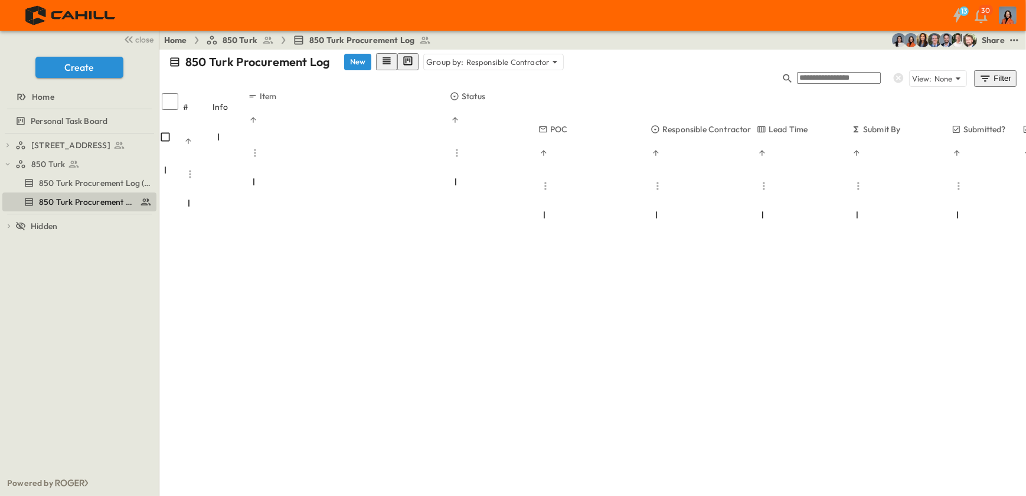
type input "*"
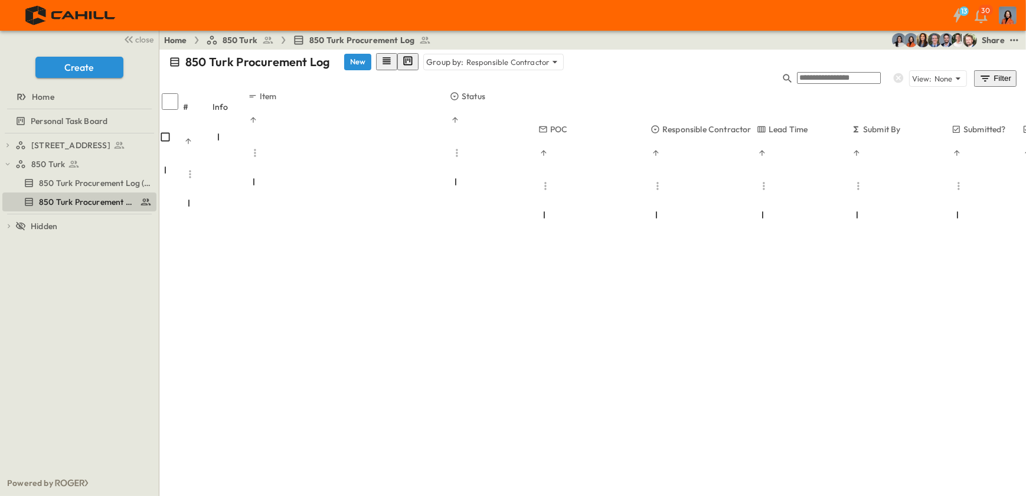
type input "*"
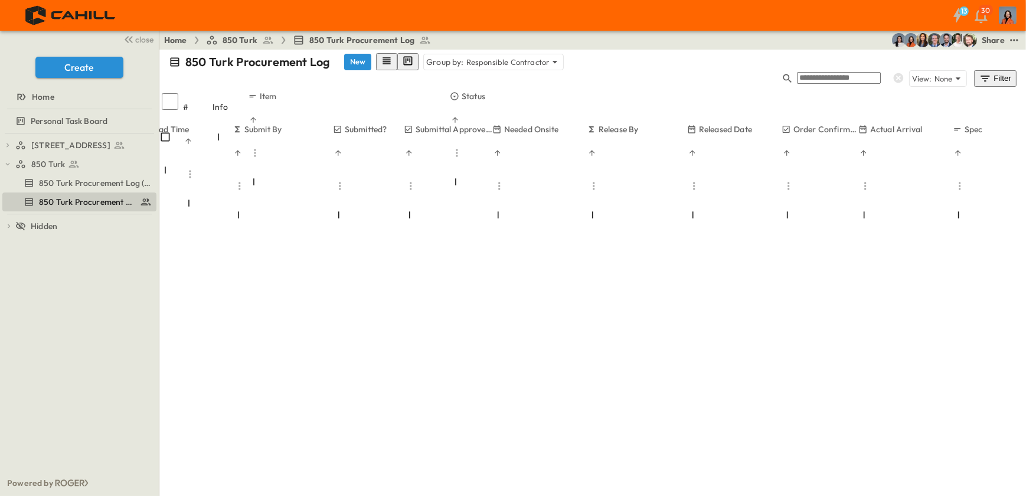
scroll to position [5134, 619]
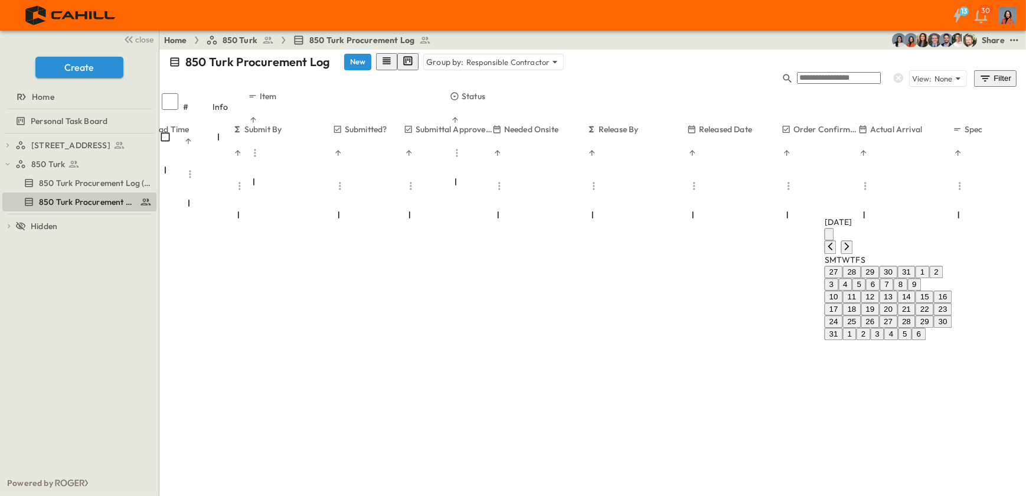
type input "**********"
click at [916, 266] on button "1" at bounding box center [923, 272] width 14 height 12
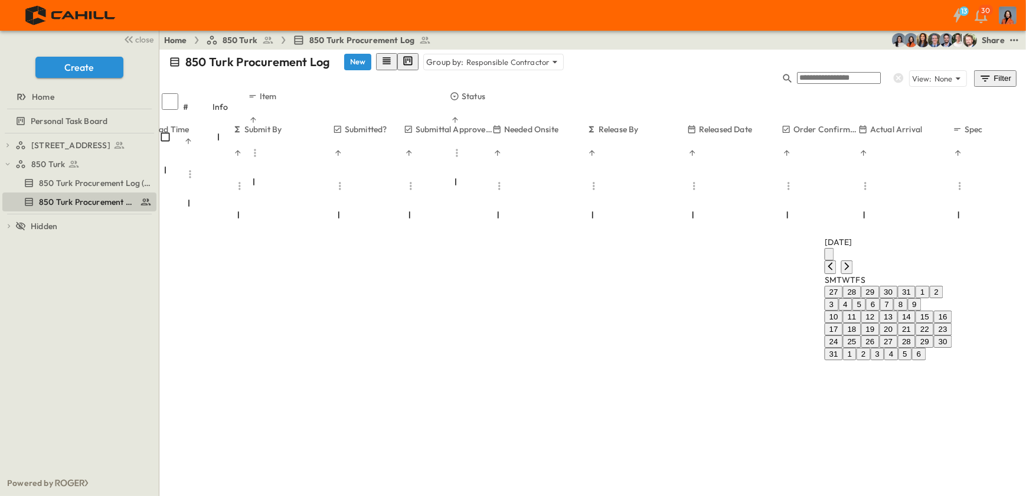
click at [916, 286] on button "1" at bounding box center [923, 292] width 14 height 12
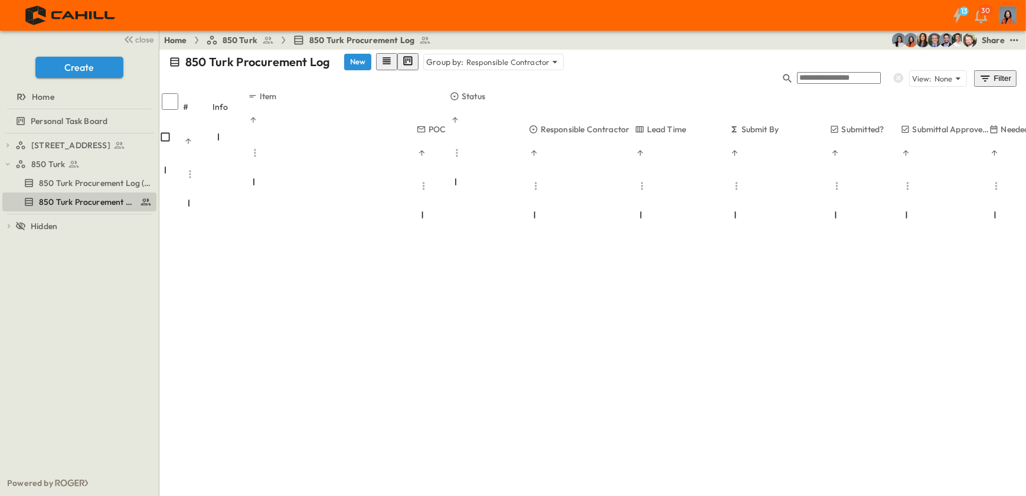
scroll to position [5612, 122]
